Goal: Task Accomplishment & Management: Use online tool/utility

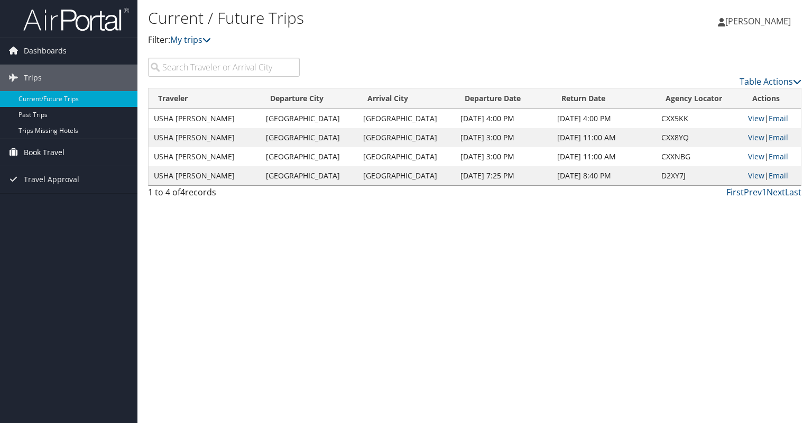
click at [70, 152] on link "Book Travel" at bounding box center [68, 152] width 137 height 26
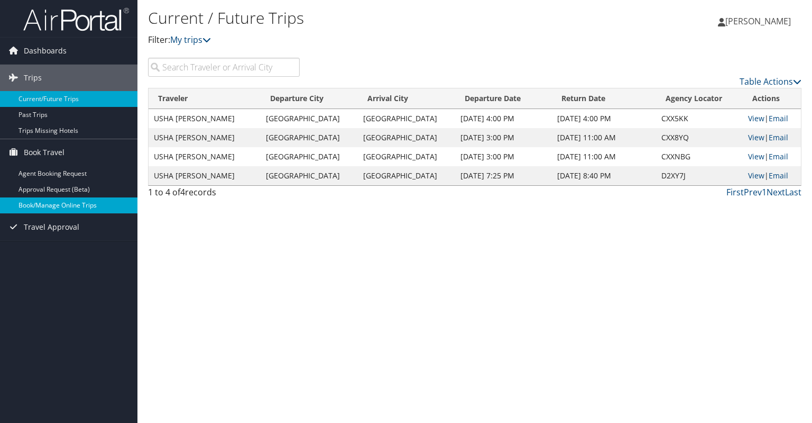
click at [68, 204] on link "Book/Manage Online Trips" at bounding box center [68, 205] width 137 height 16
